Goal: Information Seeking & Learning: Learn about a topic

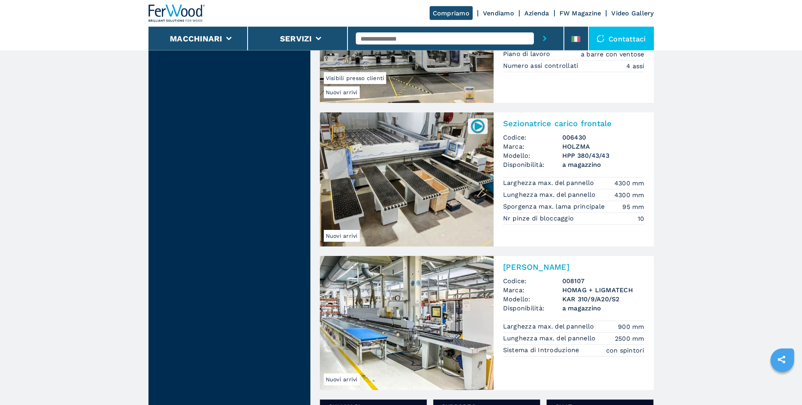
scroll to position [1047, 0]
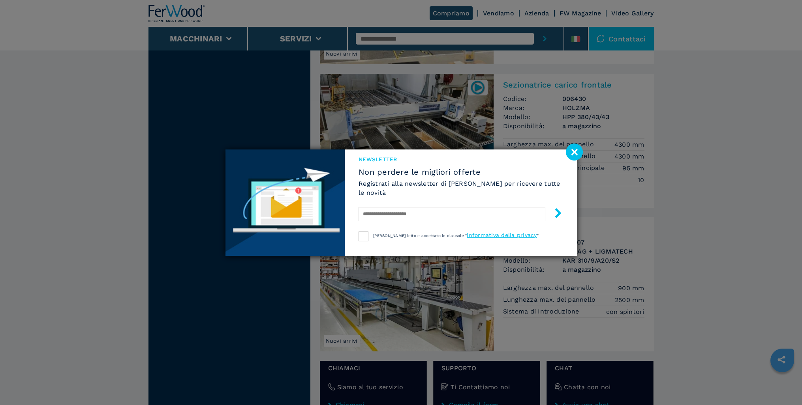
click at [571, 153] on image at bounding box center [574, 152] width 17 height 17
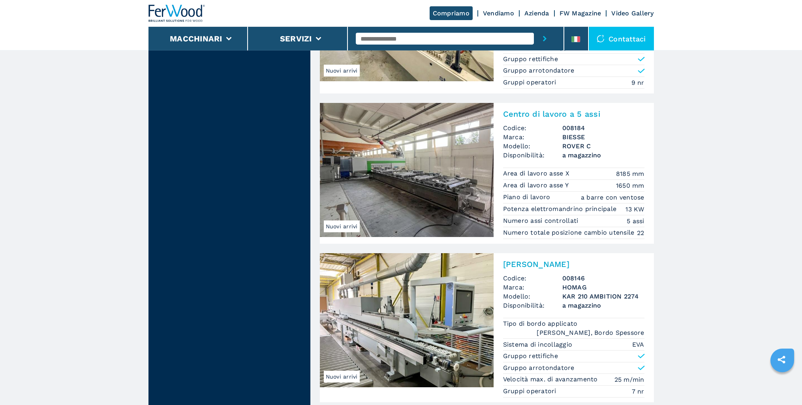
scroll to position [1651, 0]
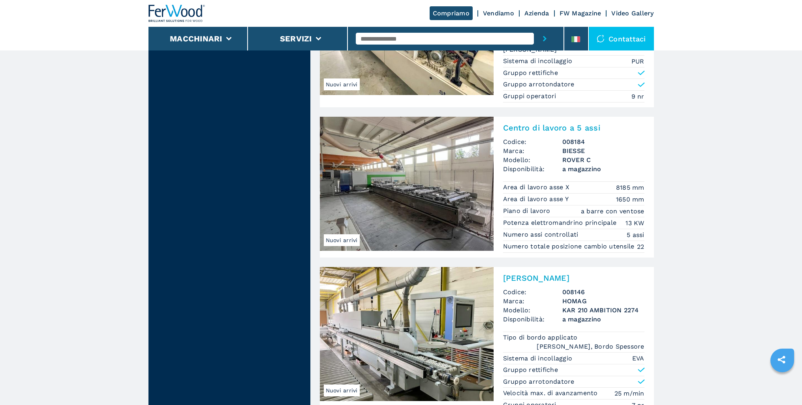
click at [405, 180] on img at bounding box center [407, 184] width 174 height 134
click at [446, 203] on img at bounding box center [407, 184] width 174 height 134
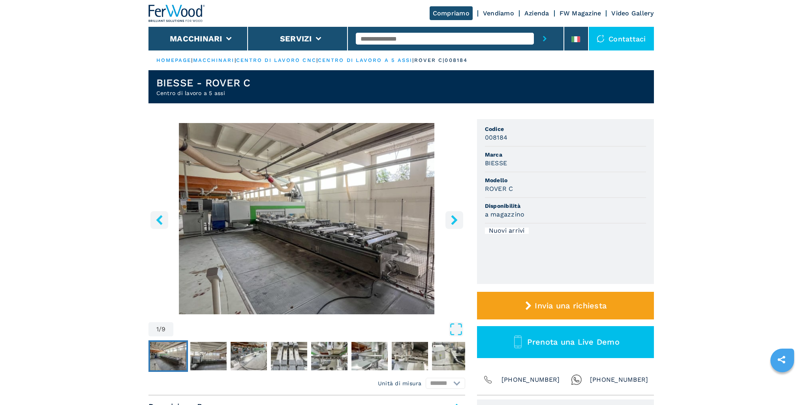
click at [445, 223] on button "right-button" at bounding box center [454, 220] width 18 height 18
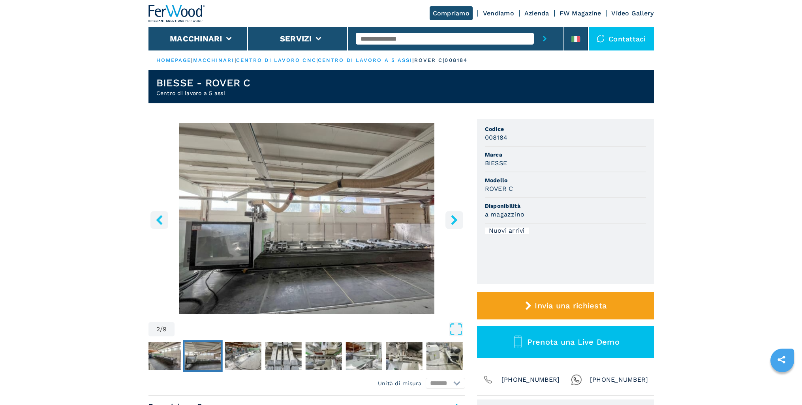
click at [445, 223] on button "right-button" at bounding box center [454, 220] width 18 height 18
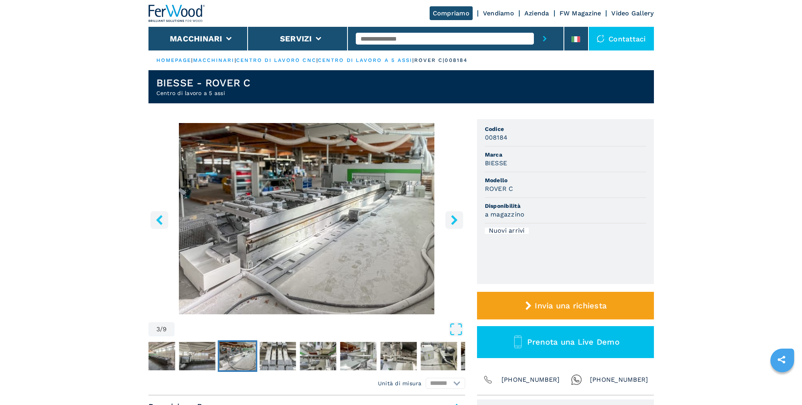
click at [445, 223] on button "right-button" at bounding box center [454, 220] width 18 height 18
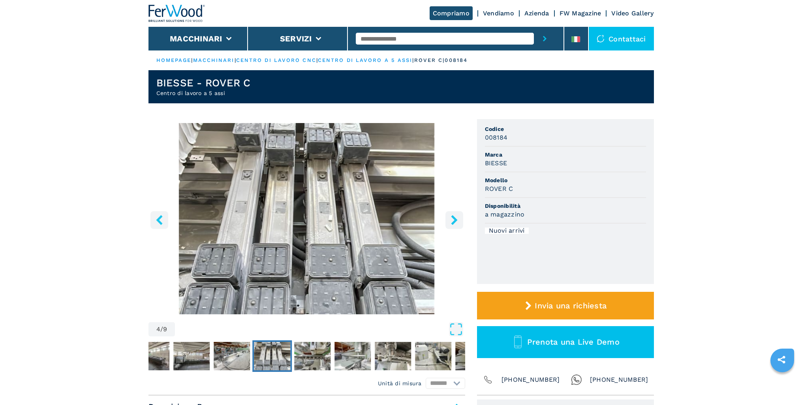
click at [445, 223] on button "right-button" at bounding box center [454, 220] width 18 height 18
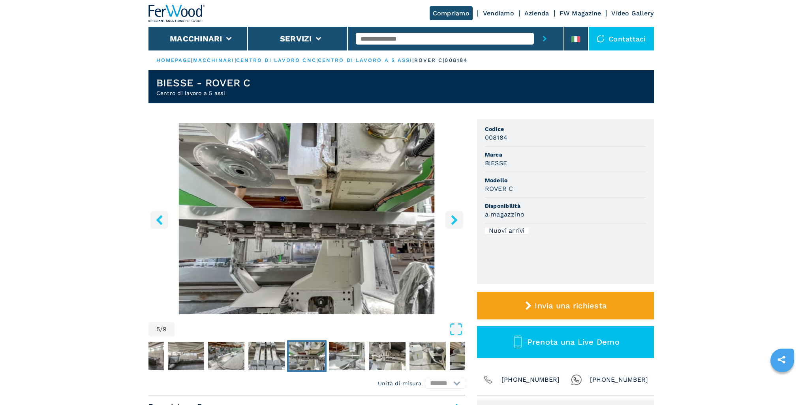
click at [445, 223] on button "right-button" at bounding box center [454, 220] width 18 height 18
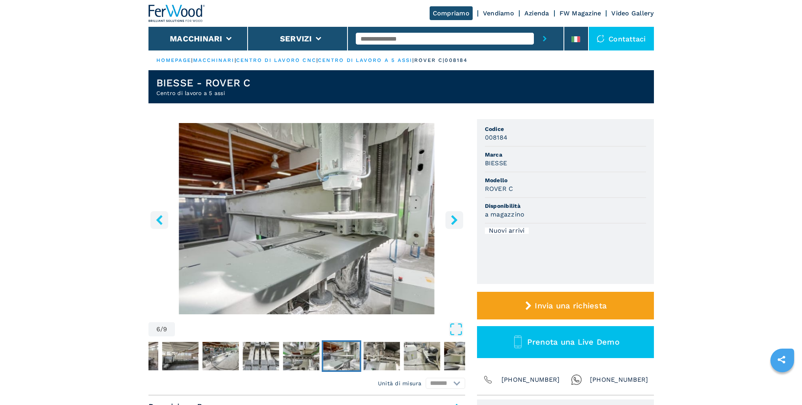
click at [445, 223] on button "right-button" at bounding box center [454, 220] width 18 height 18
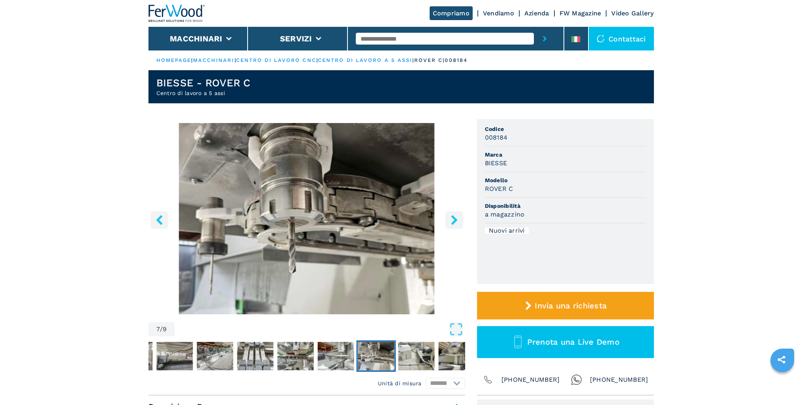
click at [445, 223] on button "right-button" at bounding box center [454, 220] width 18 height 18
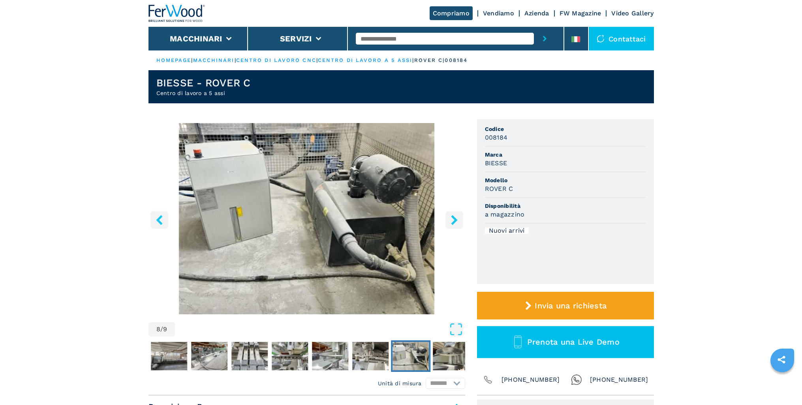
click at [445, 223] on button "right-button" at bounding box center [454, 220] width 18 height 18
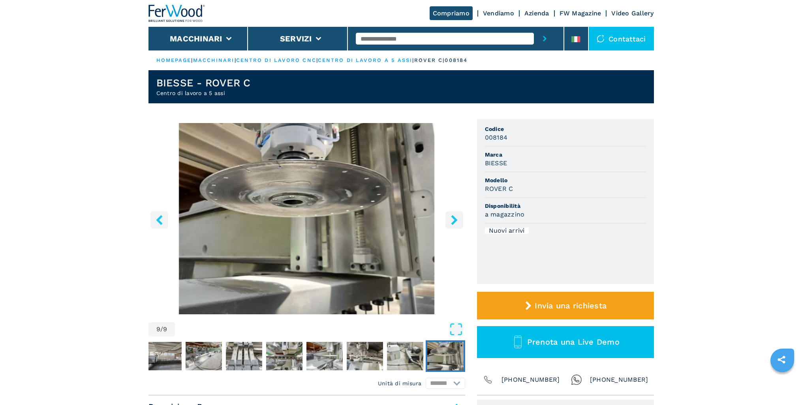
click at [445, 223] on button "right-button" at bounding box center [454, 220] width 18 height 18
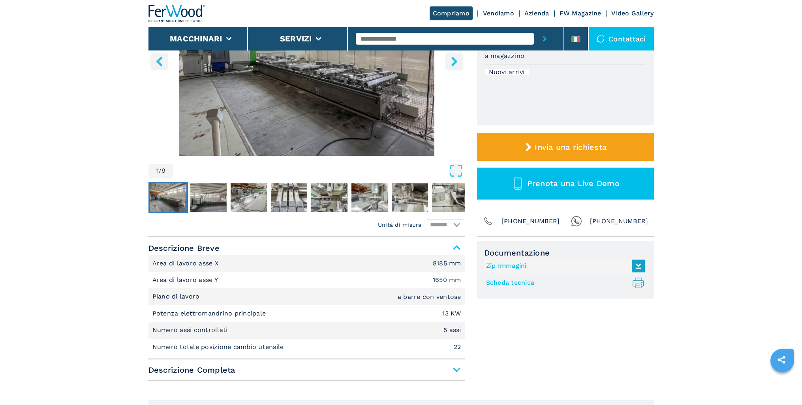
scroll to position [242, 0]
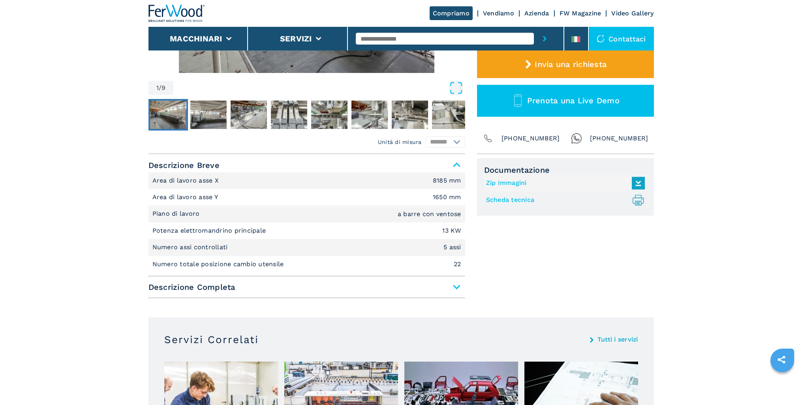
click at [456, 288] on span "Descrizione Completa" at bounding box center [306, 287] width 317 height 14
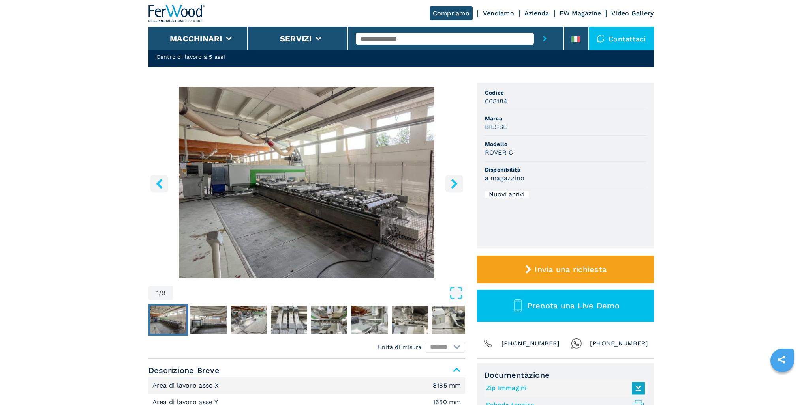
scroll to position [0, 0]
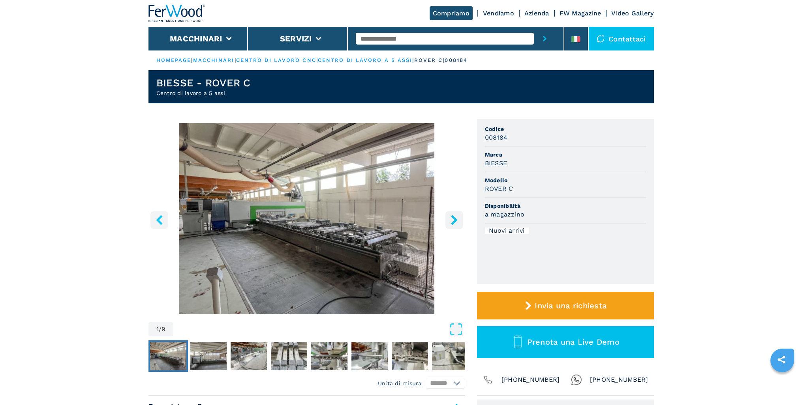
click at [455, 215] on button "right-button" at bounding box center [454, 220] width 18 height 18
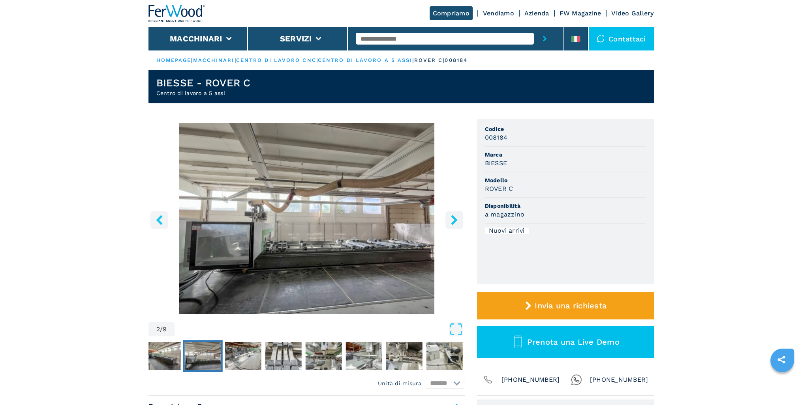
click at [451, 223] on icon "right-button" at bounding box center [454, 220] width 10 height 10
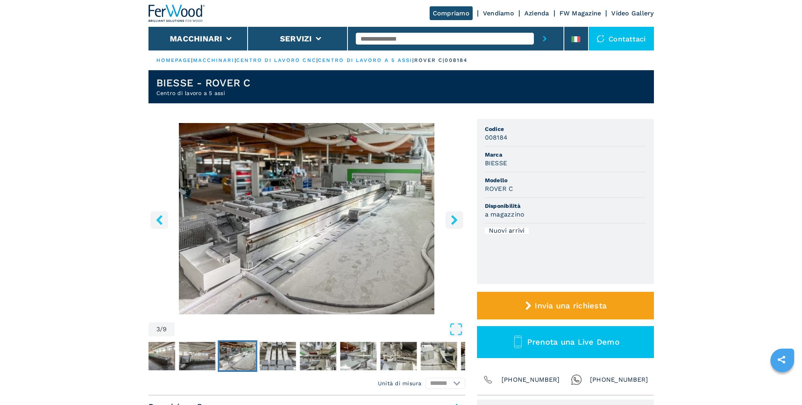
click at [451, 223] on icon "right-button" at bounding box center [454, 220] width 10 height 10
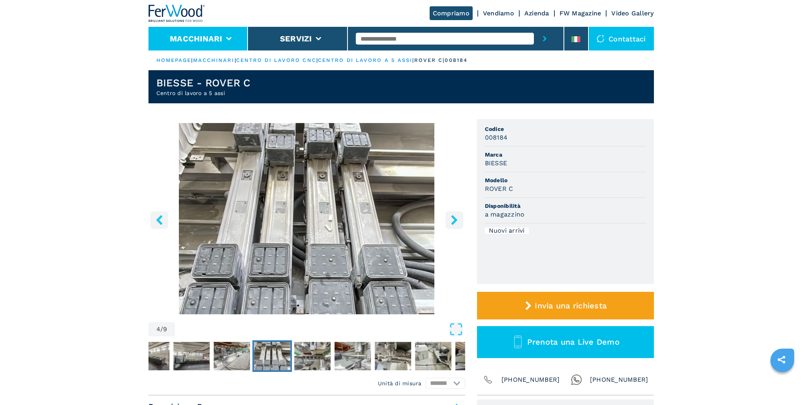
click at [232, 43] on li "Macchinari" at bounding box center [198, 39] width 100 height 24
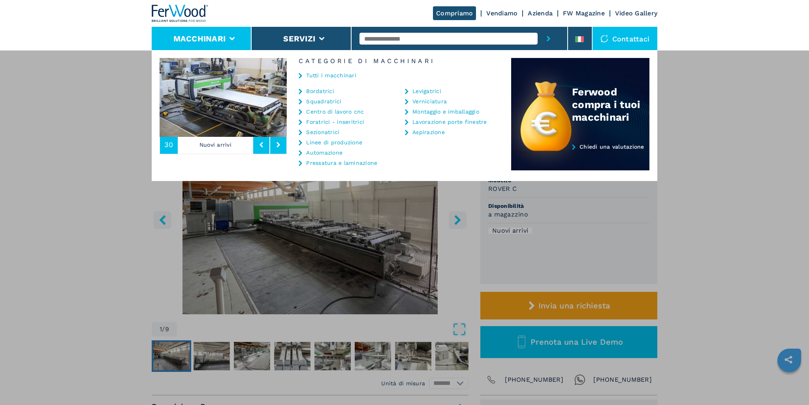
click at [425, 131] on link "Aspirazione" at bounding box center [428, 132] width 32 height 6
click at [420, 135] on link "Aspirazione" at bounding box center [428, 132] width 32 height 6
click at [411, 133] on div "Aspirazione" at bounding box center [448, 132] width 86 height 6
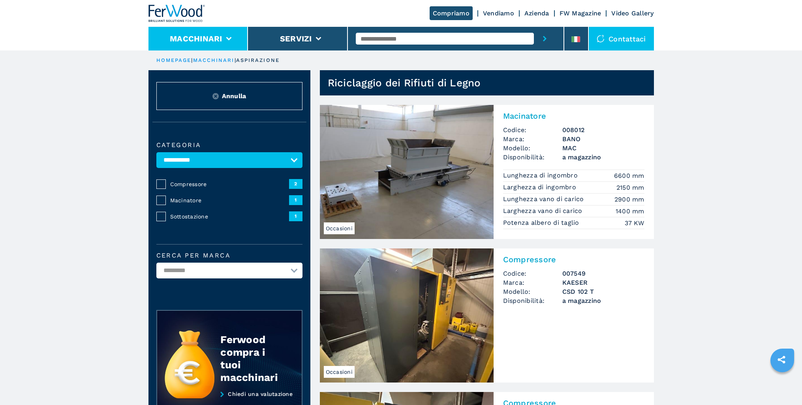
click at [218, 39] on button "Macchinari" at bounding box center [196, 38] width 53 height 9
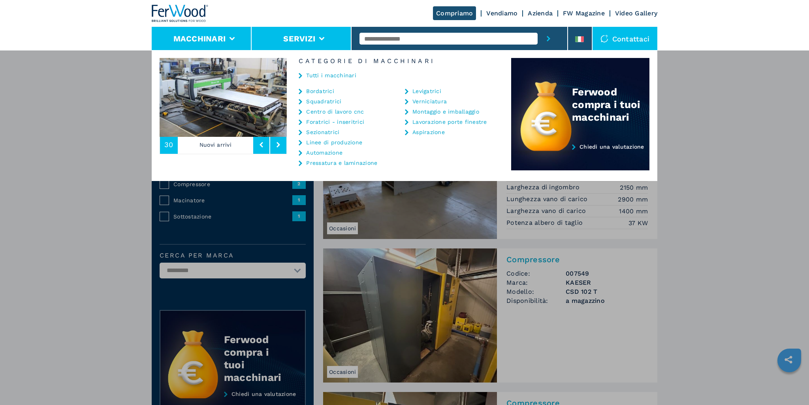
click at [303, 39] on button "Servizi" at bounding box center [299, 38] width 32 height 9
